Goal: Task Accomplishment & Management: Manage account settings

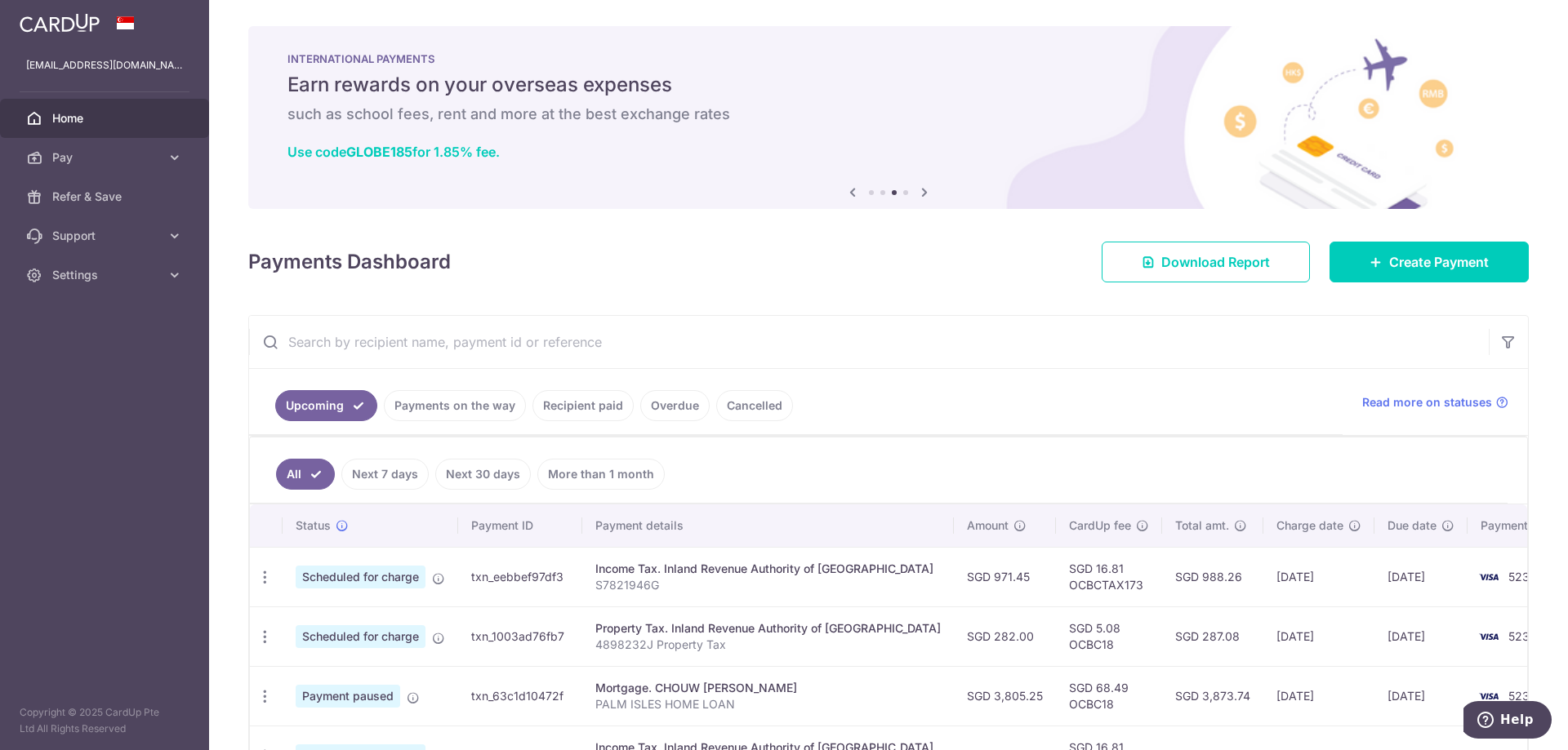
scroll to position [326, 0]
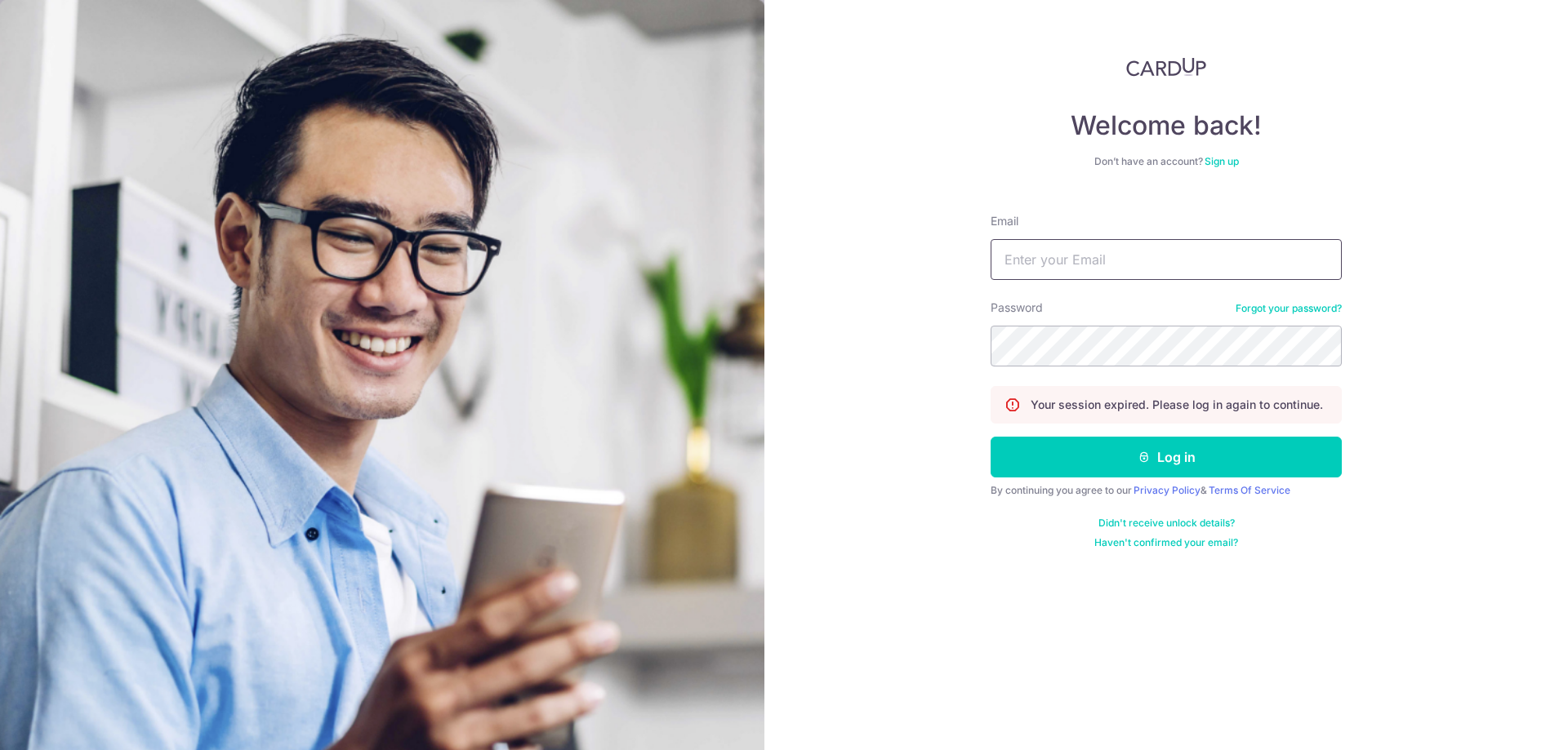
click at [1082, 269] on input "Email" at bounding box center [1166, 260] width 351 height 41
type input "DAR1US@OUTLOOK.SG"
click at [1142, 448] on button "Log in" at bounding box center [1166, 457] width 351 height 41
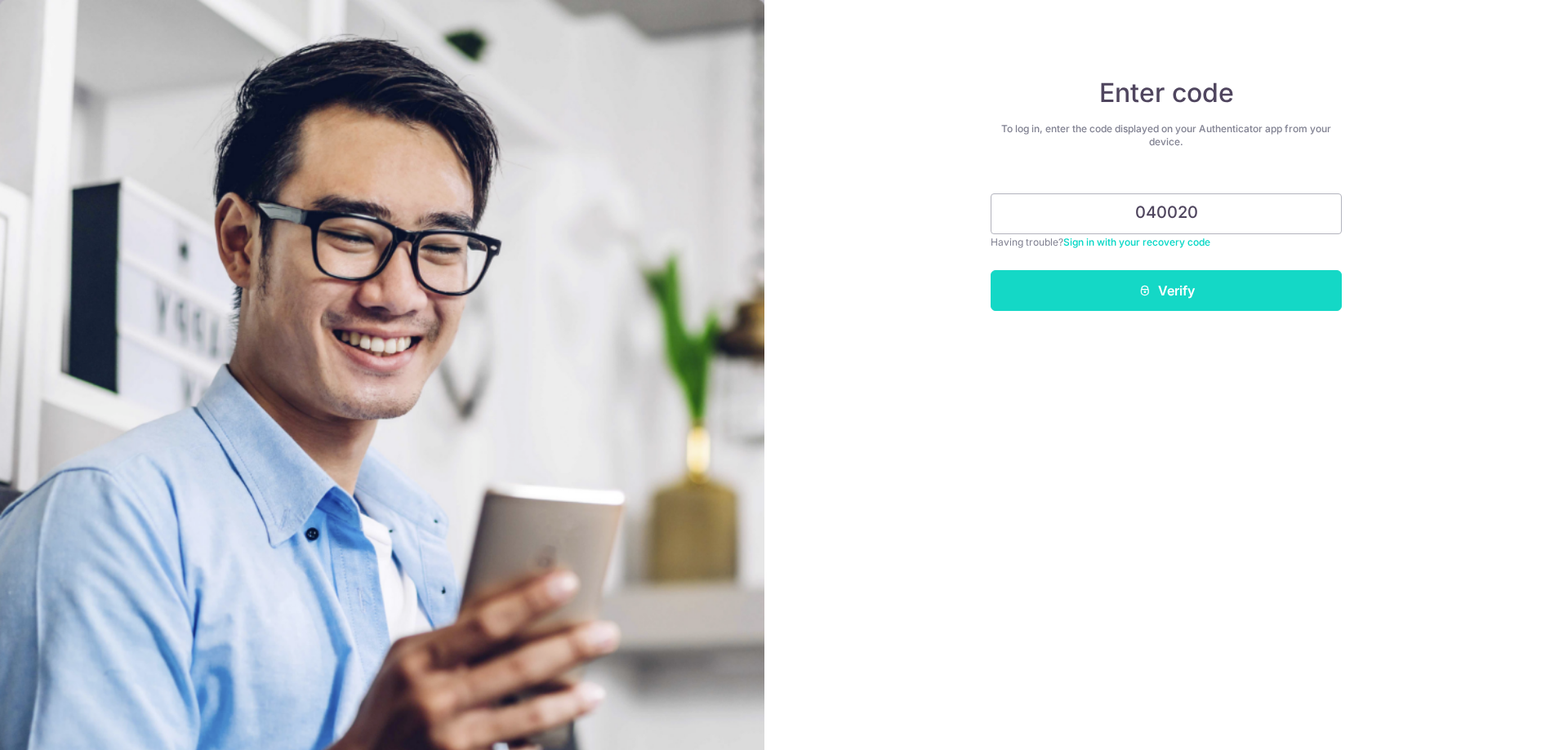
type input "040020"
click at [1228, 289] on button "Verify" at bounding box center [1166, 291] width 351 height 41
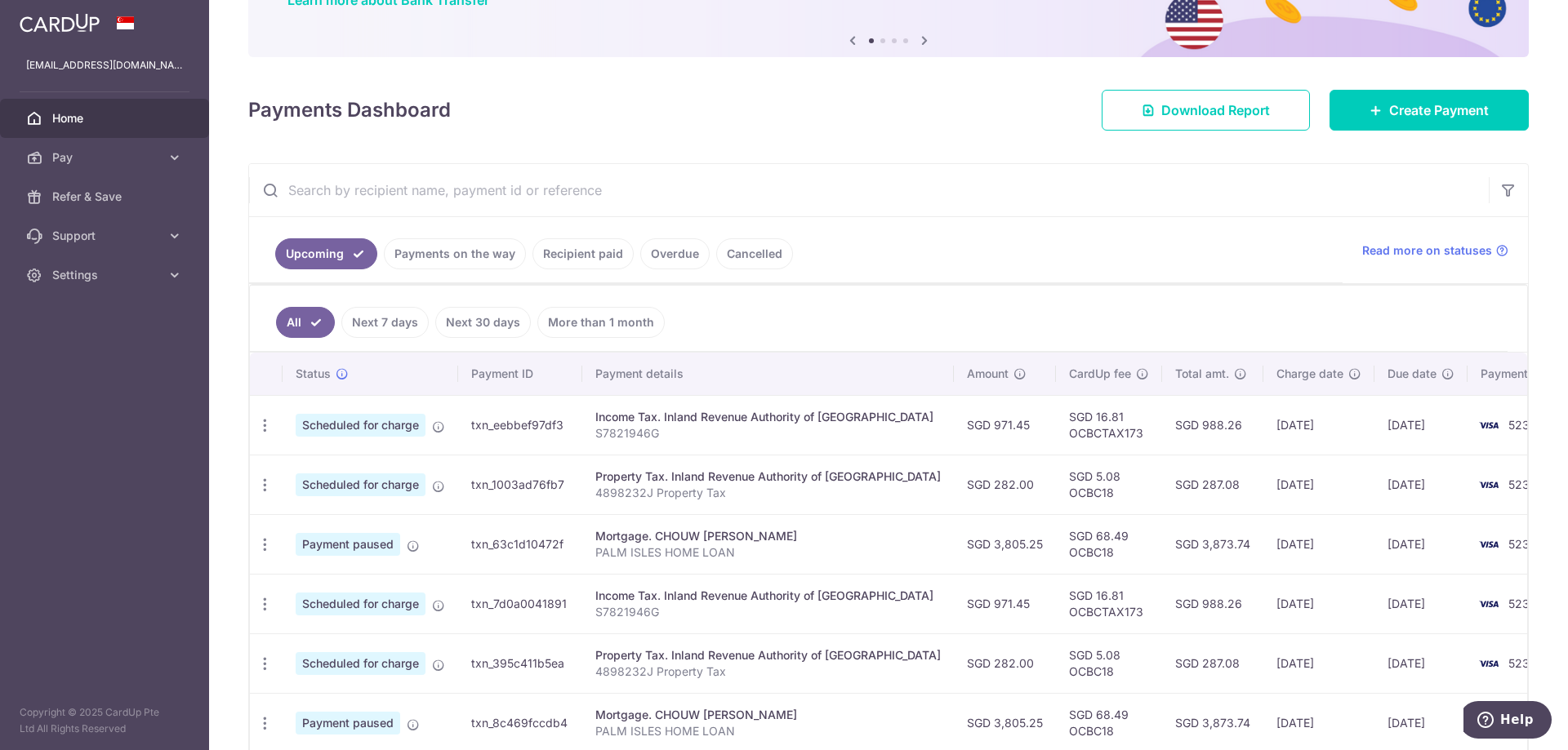
scroll to position [245, 0]
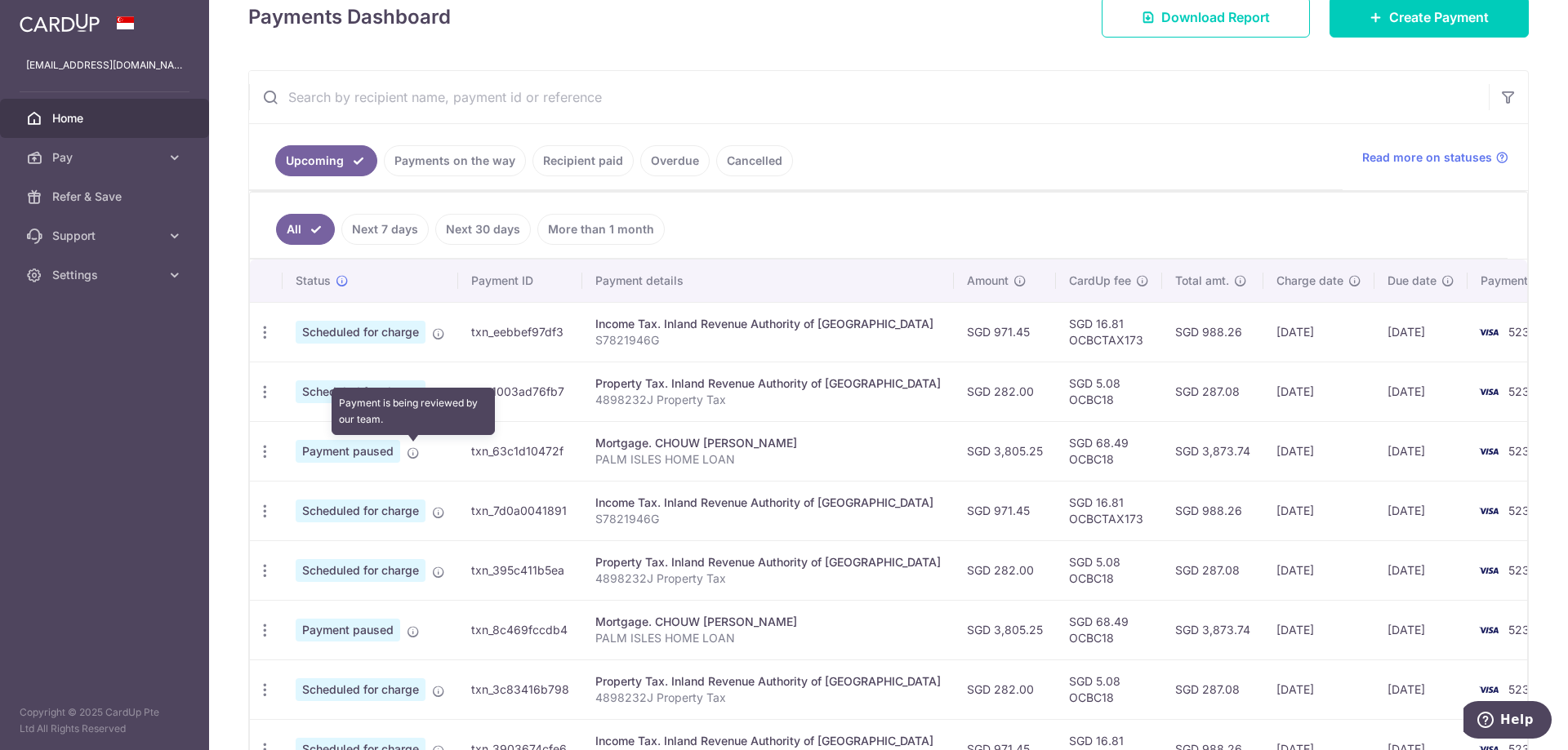
click at [415, 452] on icon at bounding box center [413, 453] width 13 height 13
